Goal: Task Accomplishment & Management: Use online tool/utility

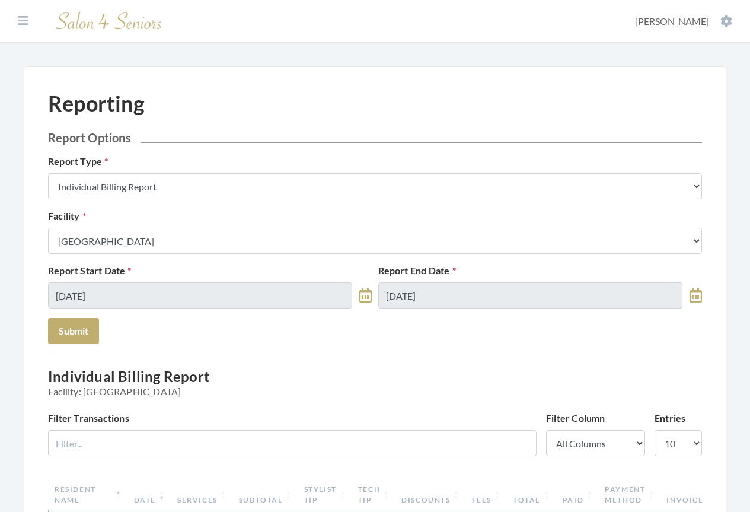
click at [18, 14] on section "Dashboard Facilities Services All Clients User Management Stylists / Techs Repo…" at bounding box center [375, 21] width 750 height 43
click at [21, 19] on icon at bounding box center [23, 21] width 11 height 12
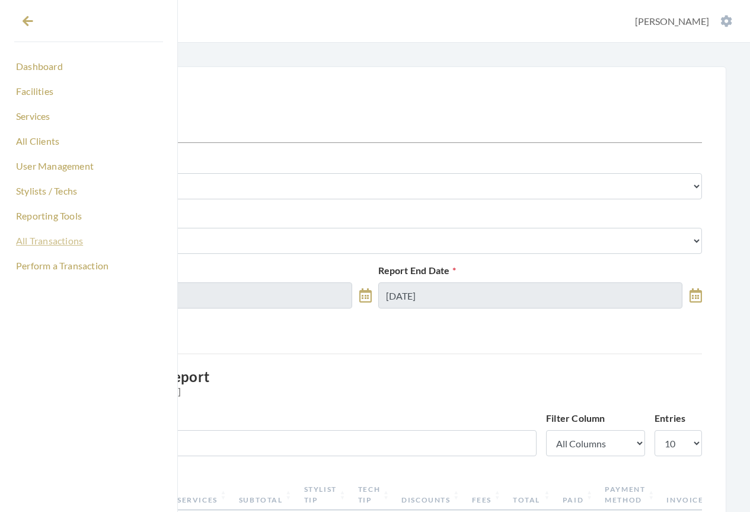
click at [44, 240] on link "All Transactions" at bounding box center [88, 241] width 149 height 20
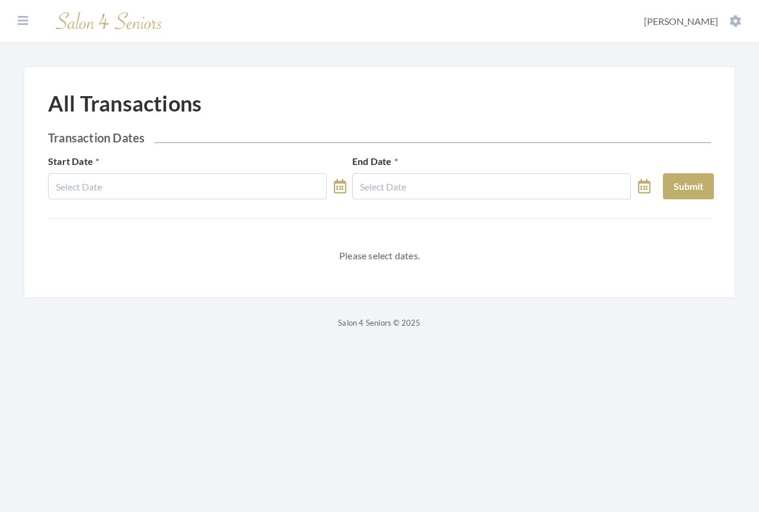
click at [337, 191] on icon at bounding box center [340, 186] width 12 height 14
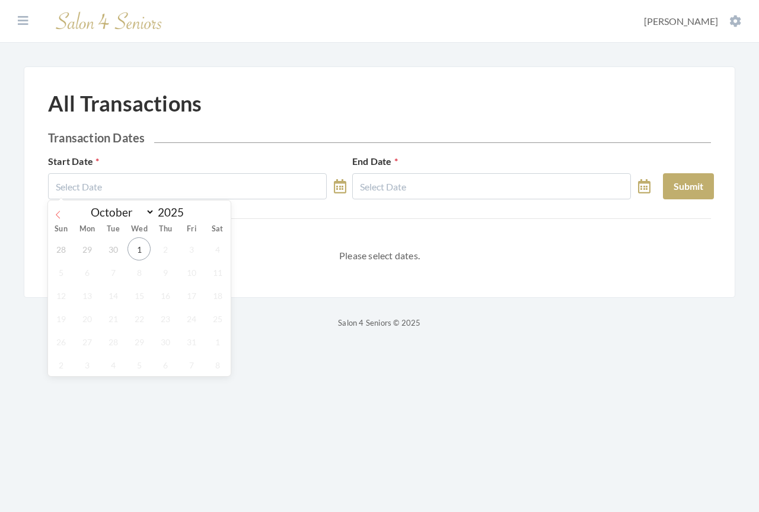
click at [62, 218] on icon at bounding box center [58, 214] width 8 height 8
select select "8"
click at [90, 251] on span "1" at bounding box center [86, 248] width 23 height 23
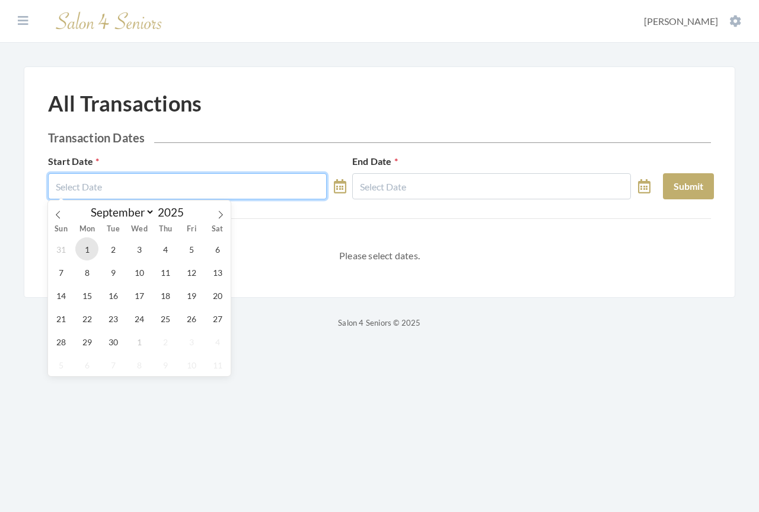
type input "[DATE]"
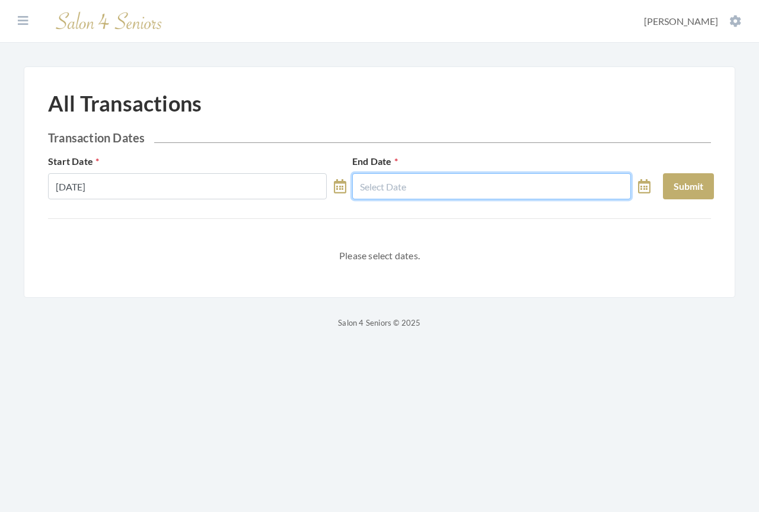
click at [436, 194] on input "text" at bounding box center [491, 186] width 279 height 26
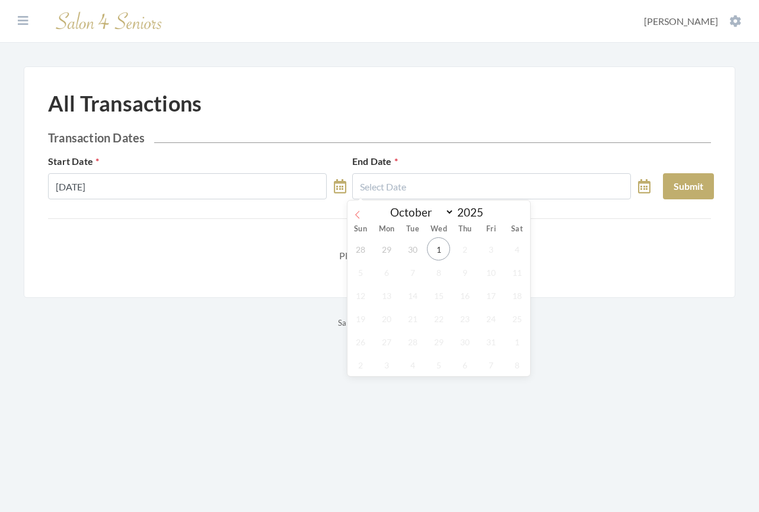
click at [361, 214] on icon at bounding box center [357, 214] width 8 height 8
select select "8"
click at [414, 338] on span "30" at bounding box center [412, 341] width 23 height 23
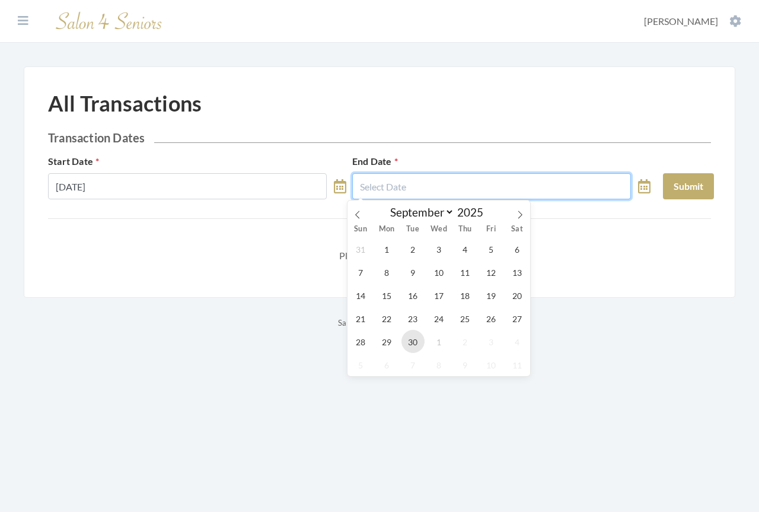
type input "[DATE]"
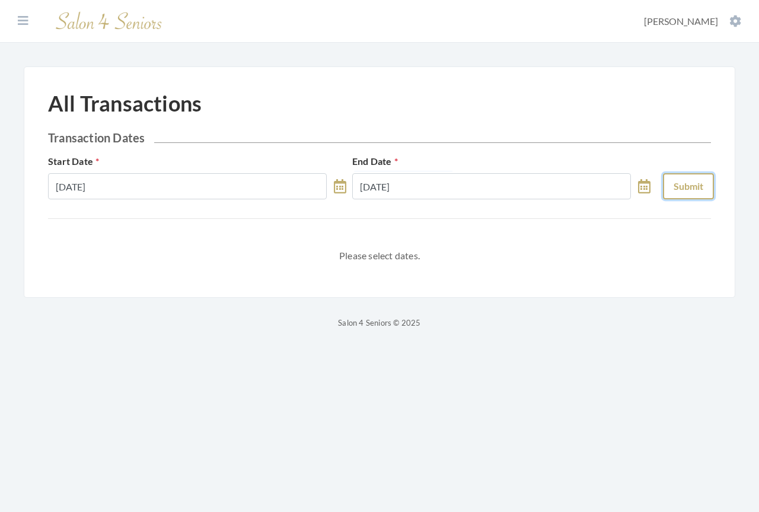
click at [700, 186] on button "Submit" at bounding box center [688, 186] width 51 height 26
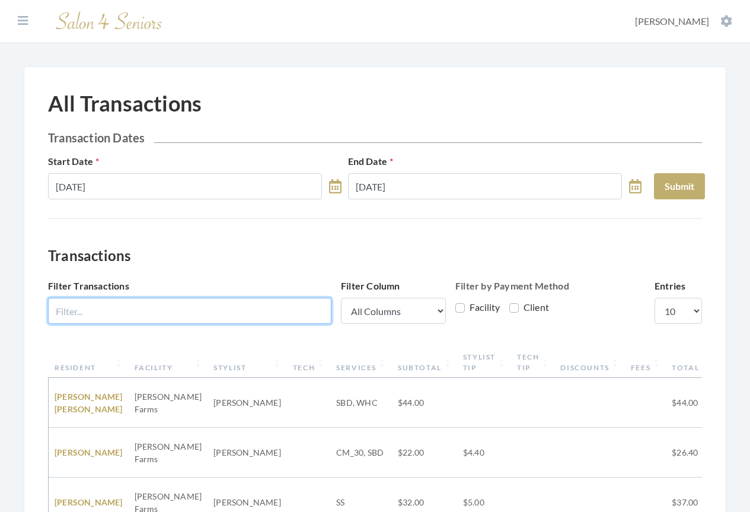
click at [263, 304] on input "Filter Transactions" at bounding box center [189, 311] width 283 height 26
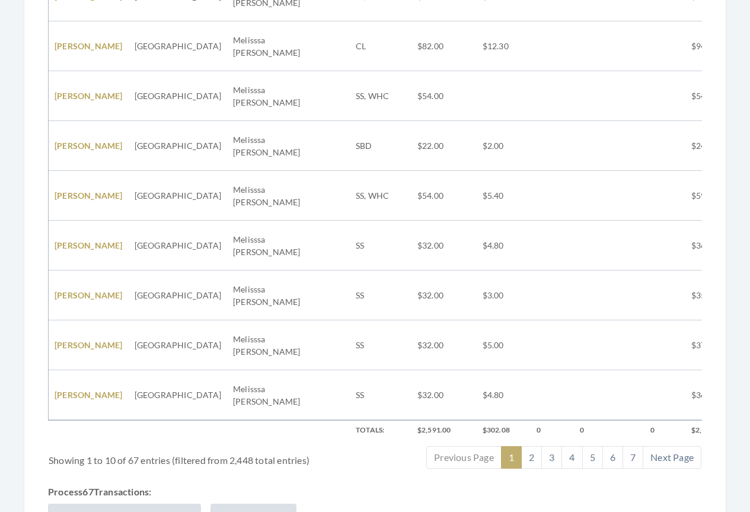
scroll to position [557, 0]
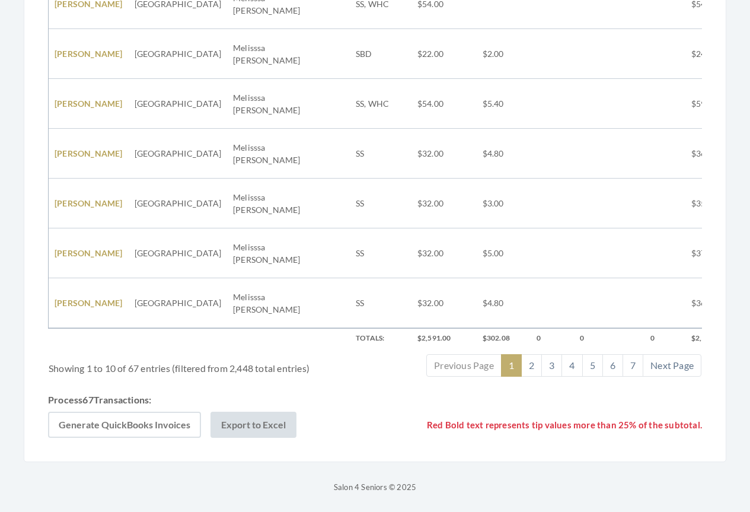
type input "legacy village"
click at [143, 422] on button "Generate QuickBooks Invoices" at bounding box center [124, 424] width 153 height 26
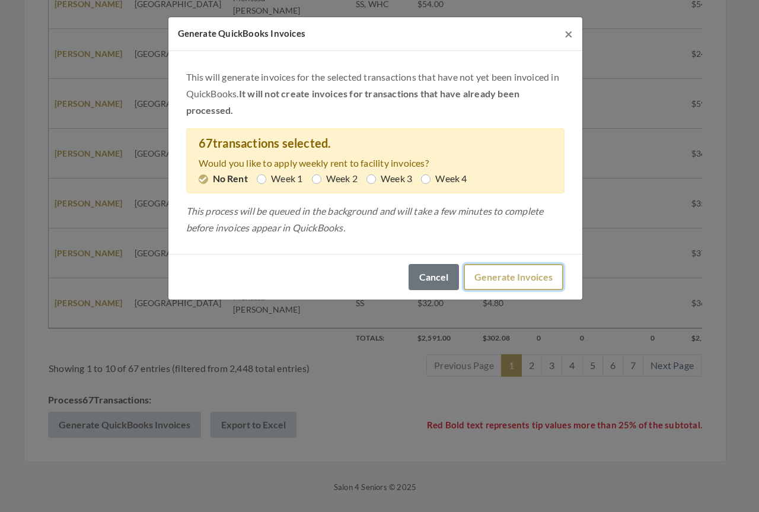
click at [500, 273] on button "Generate Invoices" at bounding box center [514, 277] width 100 height 26
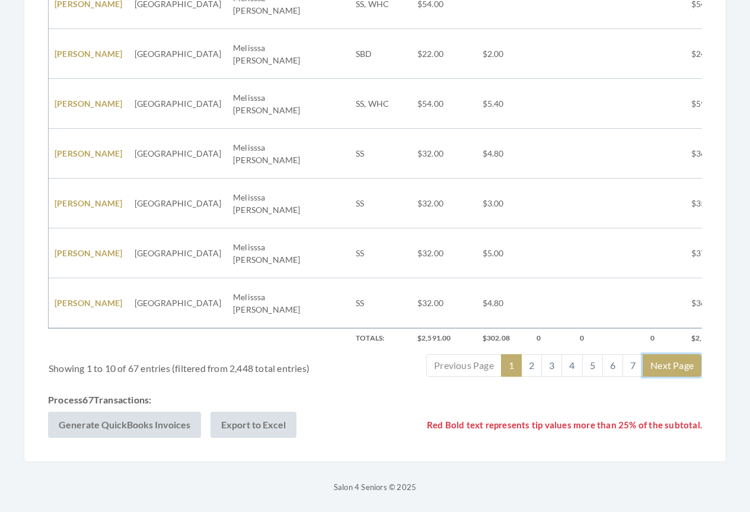
click at [677, 363] on link "Next Page" at bounding box center [672, 365] width 59 height 23
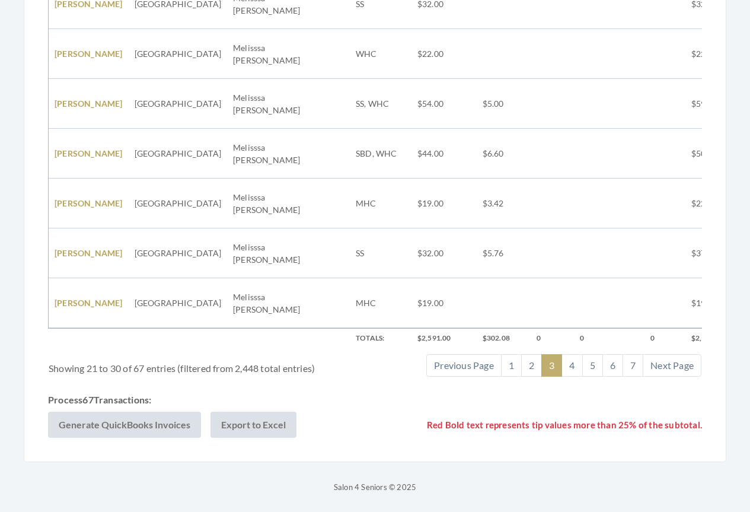
click at [677, 363] on link "Next Page" at bounding box center [672, 365] width 59 height 23
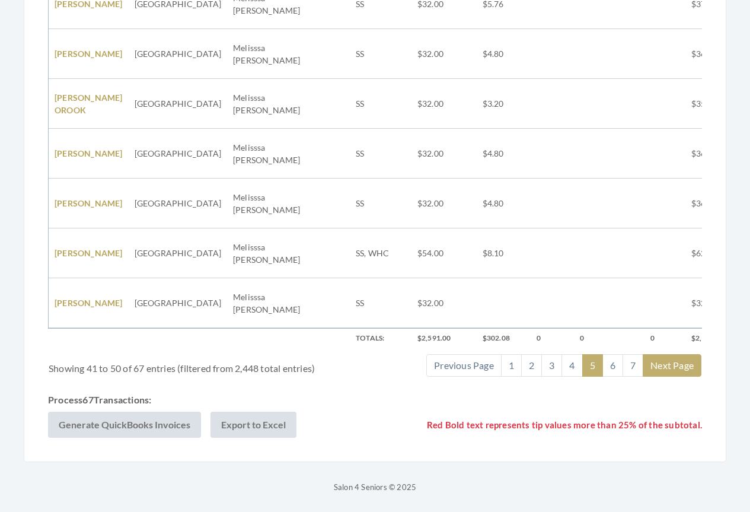
click at [676, 362] on link "Next Page" at bounding box center [672, 365] width 59 height 23
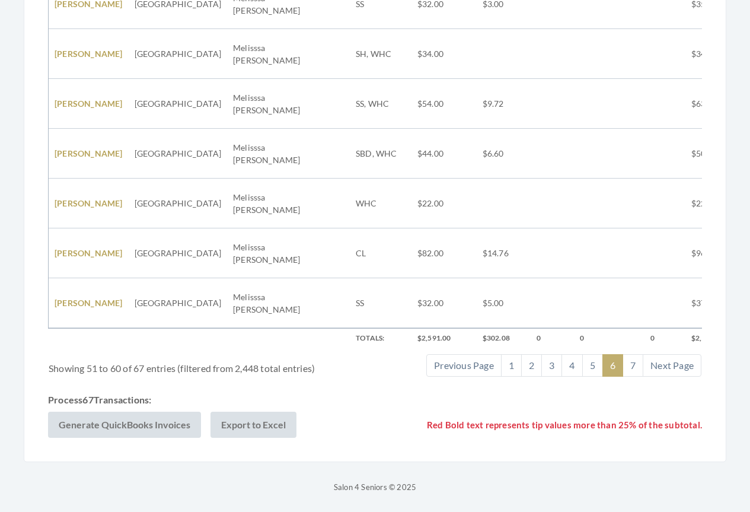
click at [676, 362] on link "Next Page" at bounding box center [672, 365] width 59 height 23
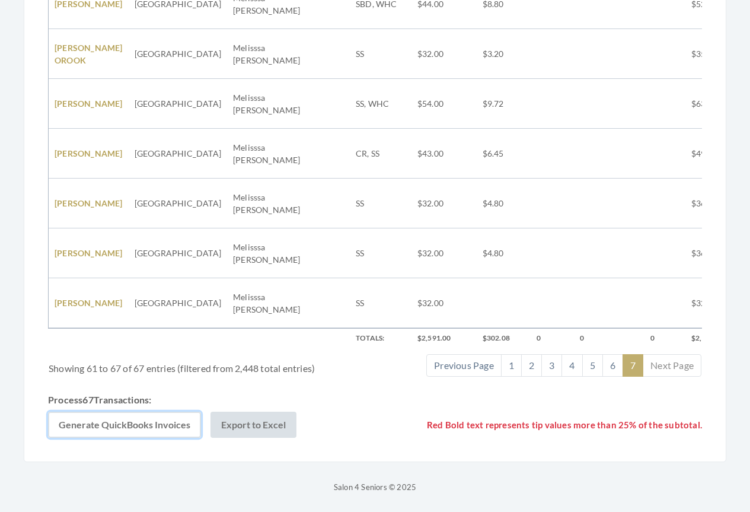
click at [154, 426] on button "Generate QuickBooks Invoices" at bounding box center [124, 424] width 153 height 26
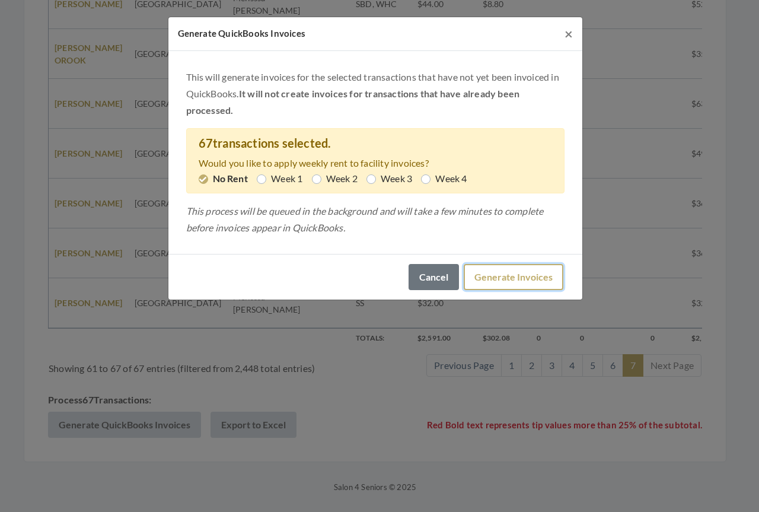
click at [510, 276] on button "Generate Invoices" at bounding box center [514, 277] width 100 height 26
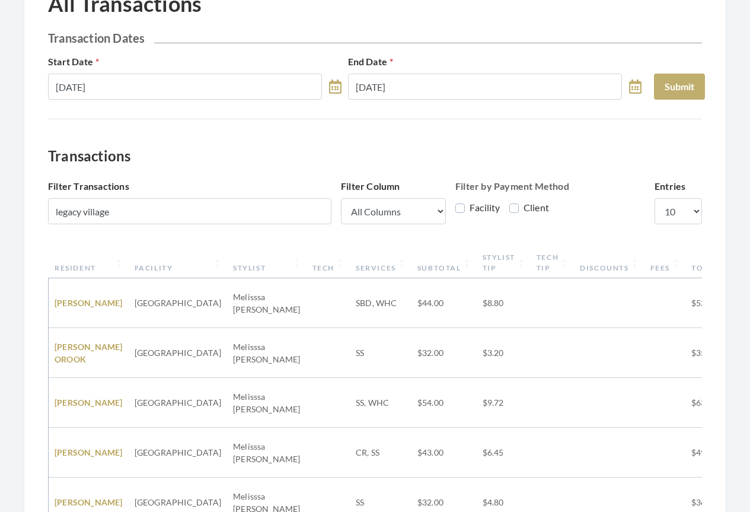
scroll to position [0, 0]
